Goal: Task Accomplishment & Management: Use online tool/utility

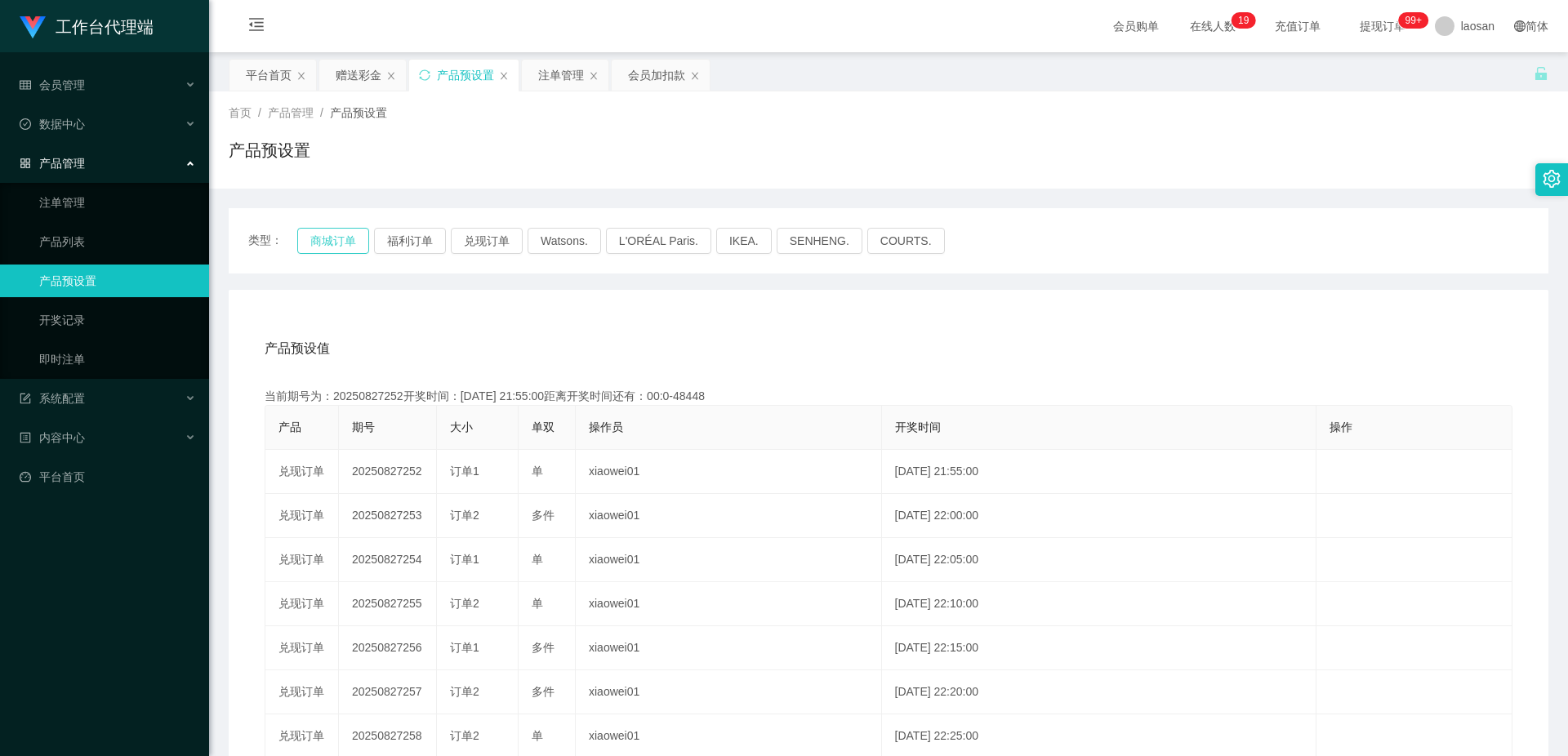
click at [329, 240] on button "商城订单" at bounding box center [334, 241] width 72 height 26
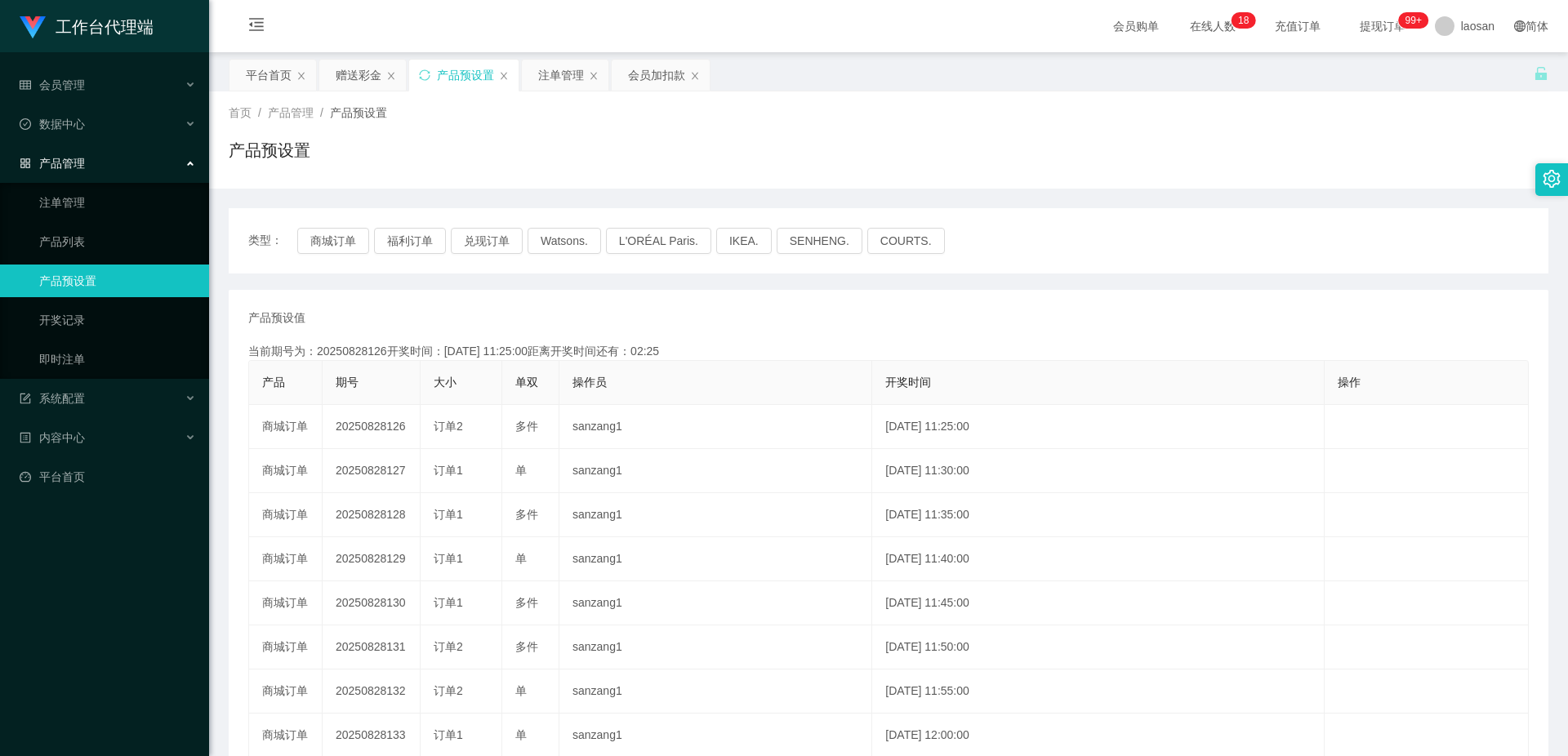
click at [345, 236] on button "商城订单" at bounding box center [334, 241] width 72 height 26
click at [349, 73] on div "赠送彩金" at bounding box center [358, 75] width 46 height 31
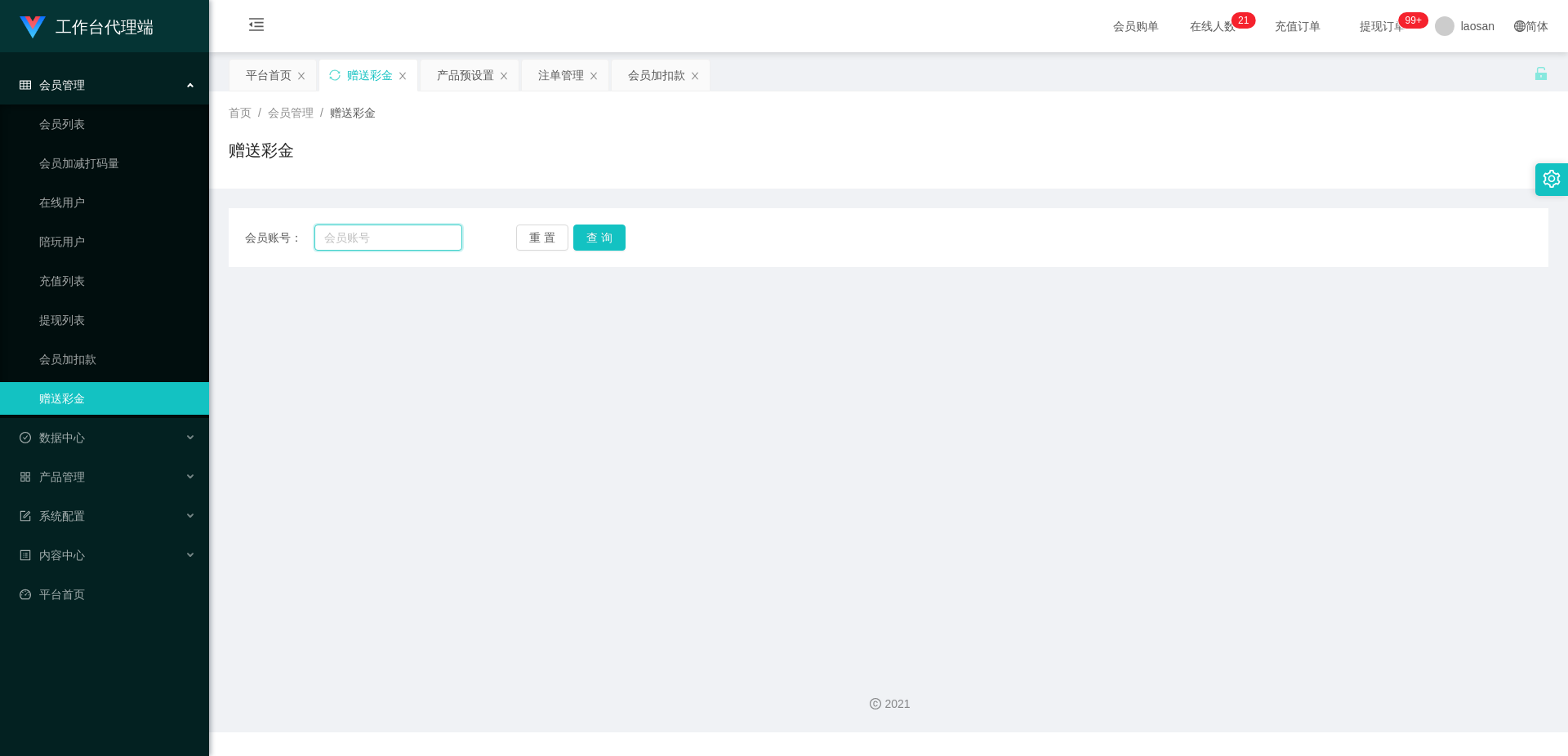
click at [413, 236] on input "text" at bounding box center [388, 237] width 147 height 26
paste input "81752645"
type input "81752645"
click at [616, 242] on button "查 询" at bounding box center [599, 237] width 52 height 26
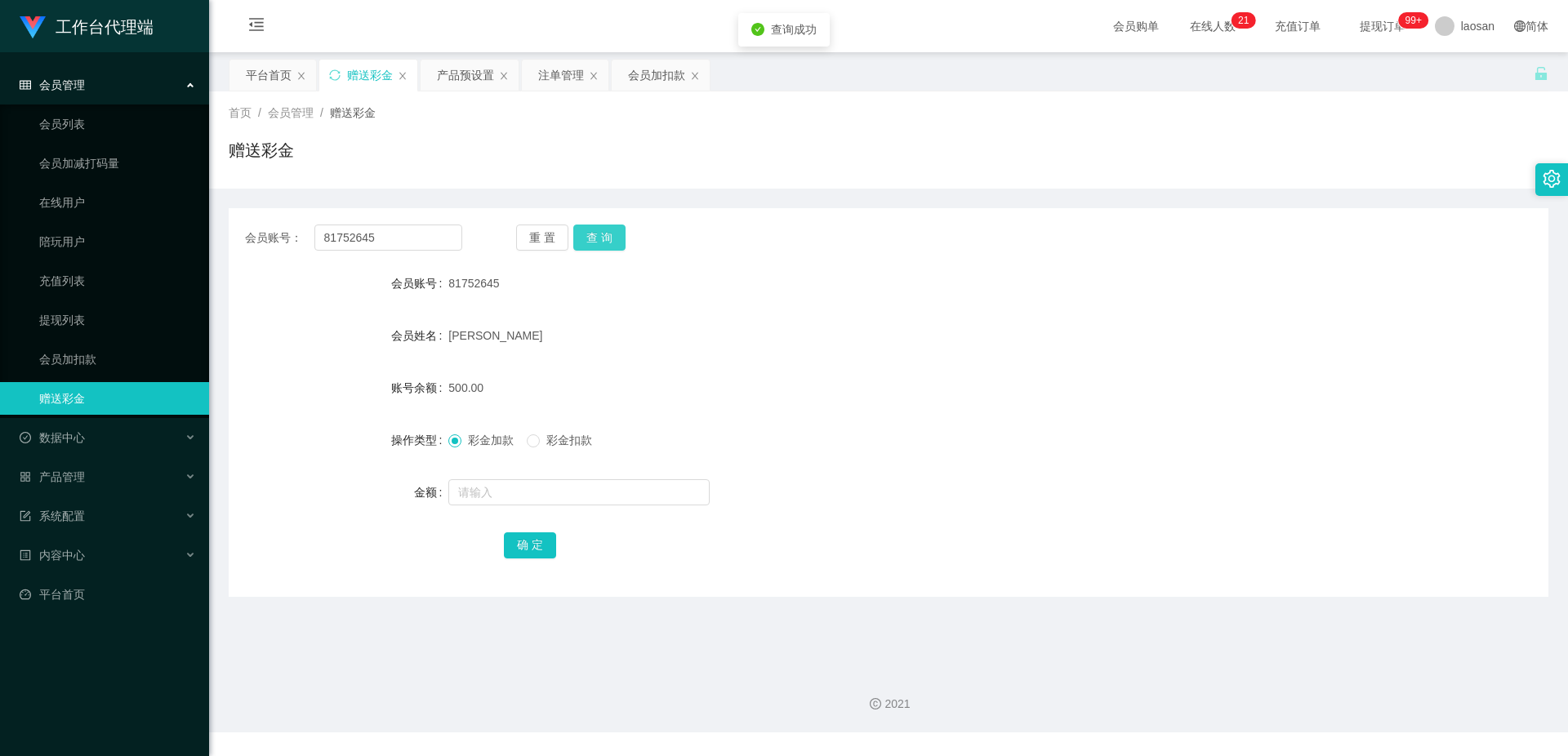
click at [617, 244] on button "查 询" at bounding box center [599, 237] width 52 height 26
click at [617, 244] on button "查 询" at bounding box center [608, 237] width 70 height 26
click at [625, 329] on div "[PERSON_NAME]" at bounding box center [833, 335] width 770 height 33
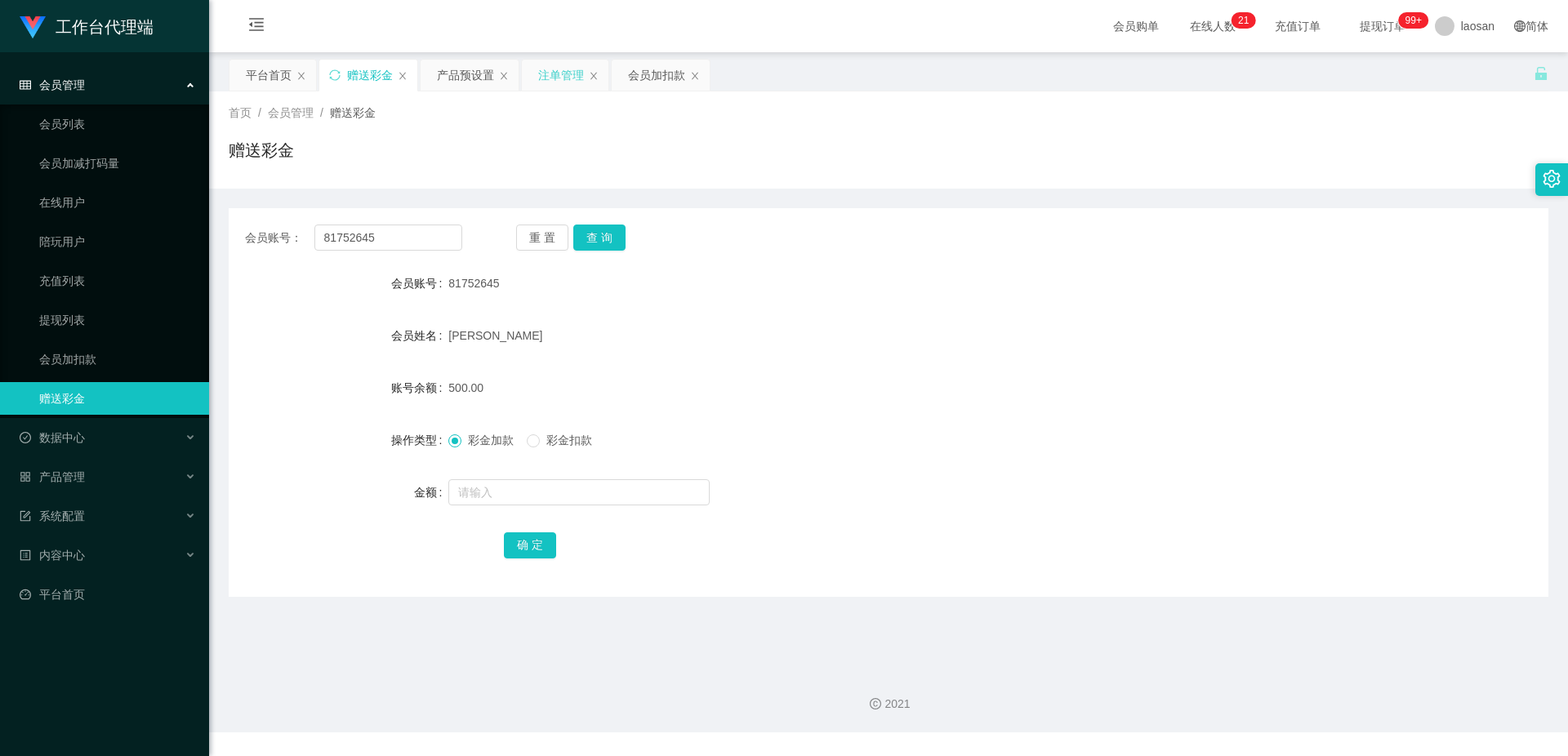
click at [552, 80] on div "注单管理" at bounding box center [561, 75] width 46 height 31
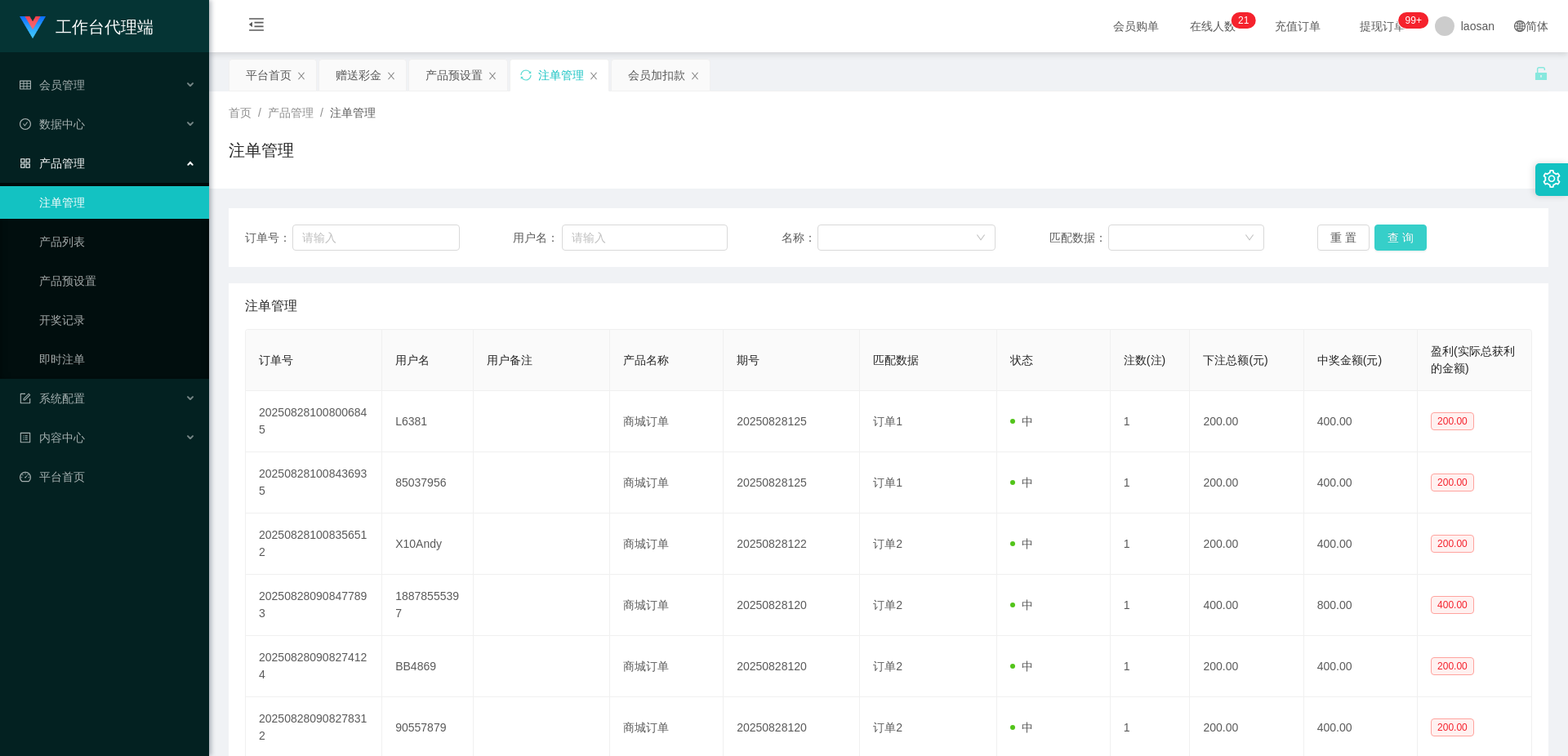
click at [1401, 241] on button "查 询" at bounding box center [1400, 237] width 52 height 26
click at [1389, 231] on button "查 询" at bounding box center [1400, 237] width 52 height 26
click at [1392, 231] on button "查 询" at bounding box center [1400, 237] width 52 height 26
click at [1382, 232] on button "查 询" at bounding box center [1400, 237] width 52 height 26
click at [1397, 231] on button "查 询" at bounding box center [1400, 237] width 52 height 26
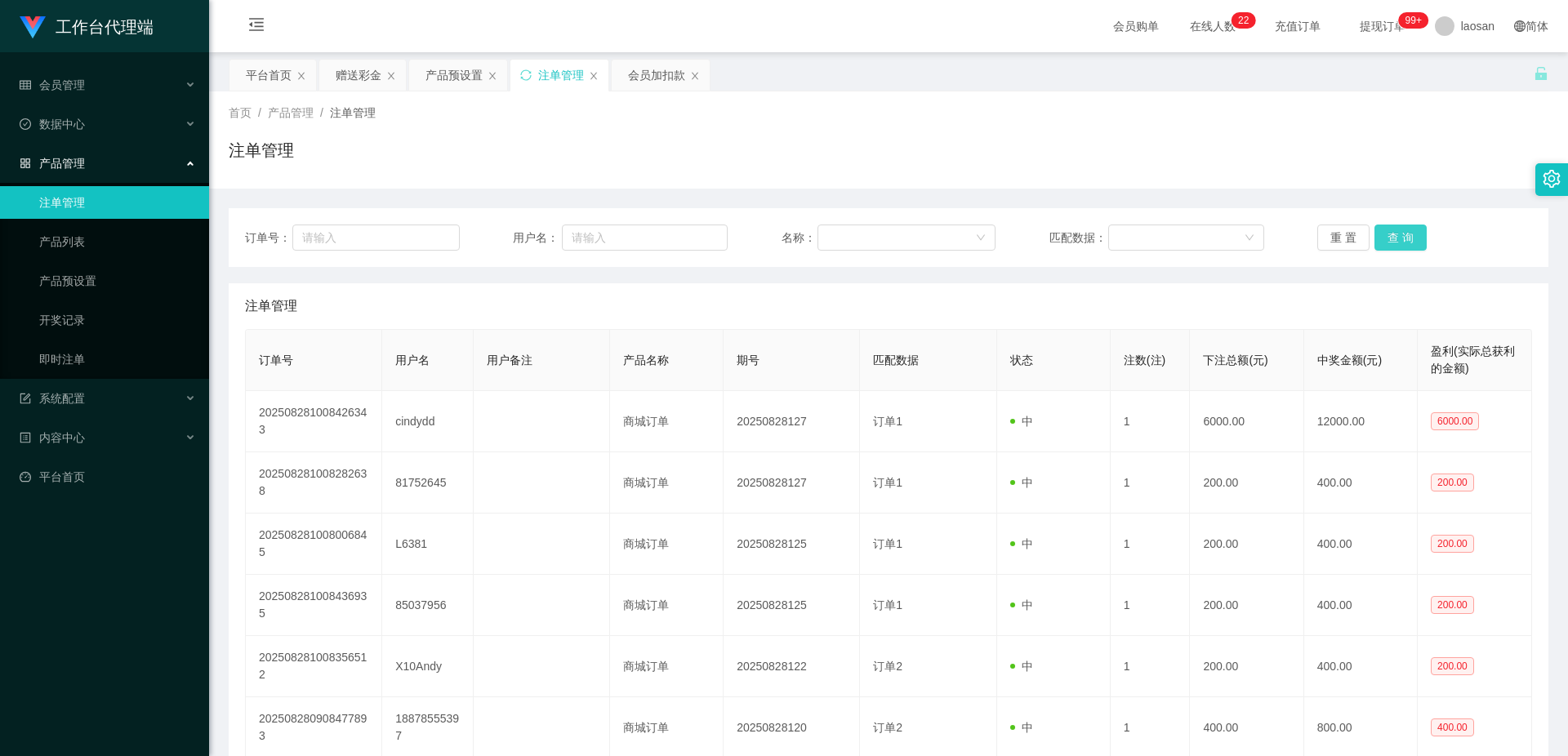
click at [1397, 231] on button "查 询" at bounding box center [1400, 237] width 52 height 26
click at [1397, 231] on div "重 置 查 询" at bounding box center [1425, 237] width 215 height 26
click at [363, 80] on div "赠送彩金" at bounding box center [358, 75] width 46 height 31
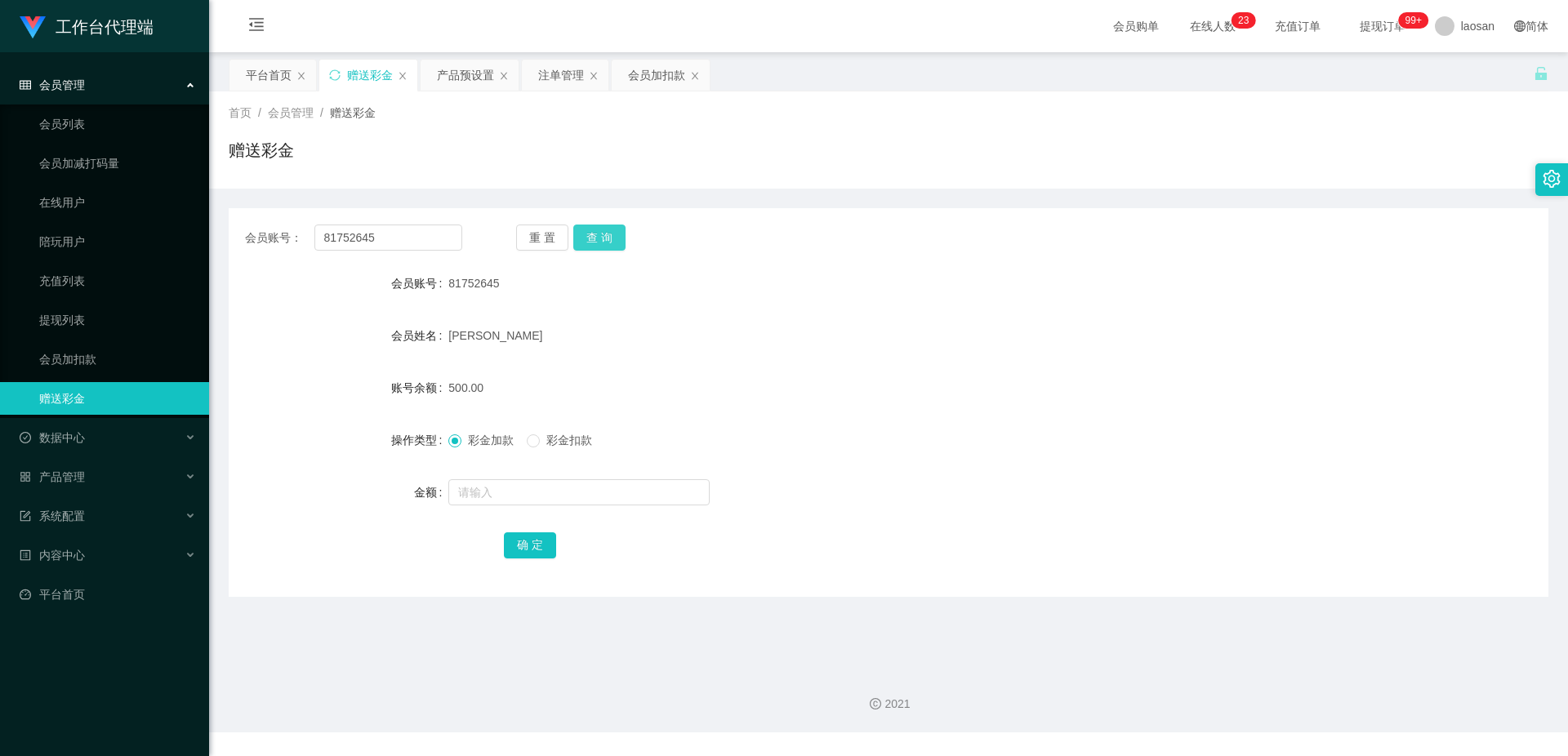
click at [620, 239] on button "查 询" at bounding box center [599, 237] width 52 height 26
click at [798, 275] on div "81752645" at bounding box center [833, 283] width 770 height 33
